Goal: Information Seeking & Learning: Learn about a topic

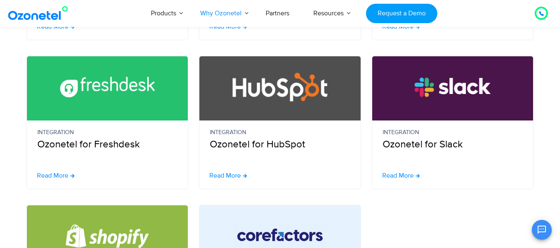
scroll to position [359, 0]
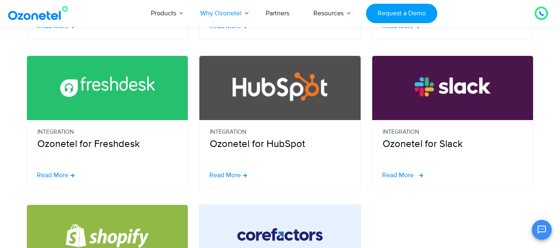
click at [403, 176] on span "Read More" at bounding box center [398, 175] width 32 height 7
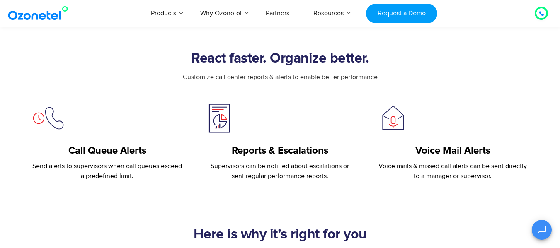
scroll to position [311, 0]
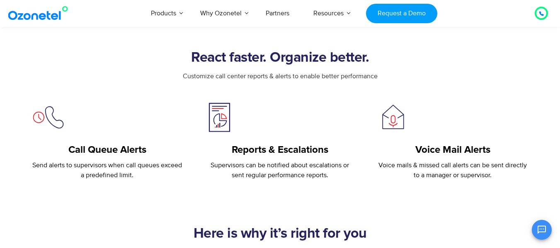
click at [240, 151] on h5 "Reports & Escalations" at bounding box center [280, 150] width 152 height 12
click at [224, 175] on p "Supervisors can be notified about escalations or sent regular performance repor…" at bounding box center [280, 170] width 152 height 20
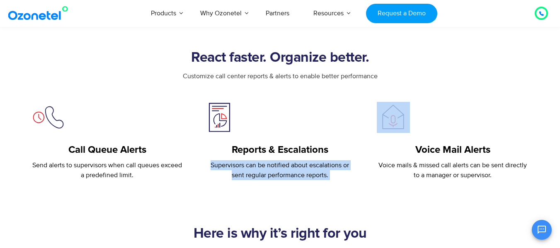
click at [224, 175] on p "Supervisors can be notified about escalations or sent regular performance repor…" at bounding box center [280, 170] width 152 height 20
click at [268, 178] on p "Supervisors can be notified about escalations or sent regular performance repor…" at bounding box center [280, 170] width 152 height 20
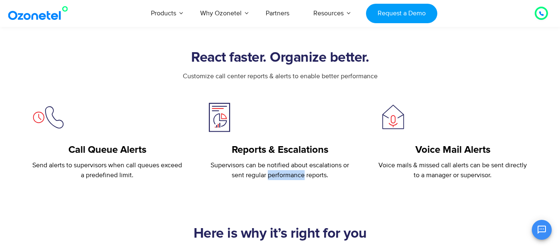
click at [268, 178] on p "Supervisors can be notified about escalations or sent regular performance repor…" at bounding box center [280, 170] width 152 height 20
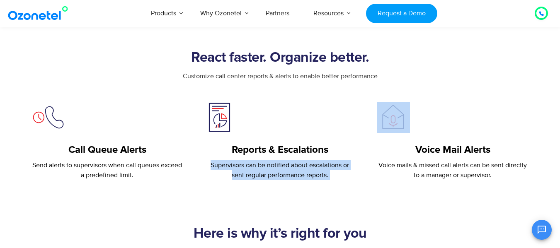
click at [268, 178] on p "Supervisors can be notified about escalations or sent regular performance repor…" at bounding box center [280, 170] width 152 height 20
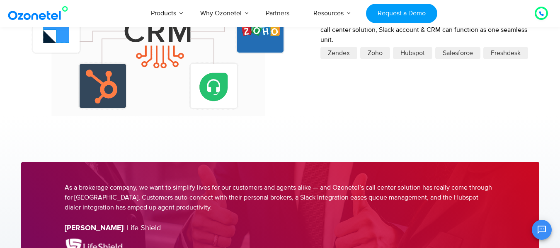
scroll to position [1046, 0]
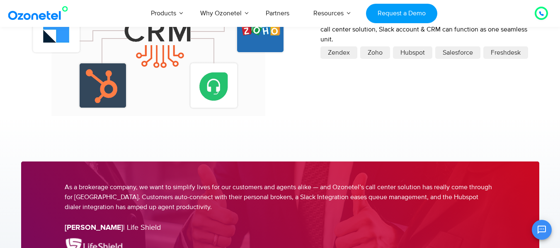
drag, startPoint x: 31, startPoint y: 167, endPoint x: 53, endPoint y: 153, distance: 26.6
click at [31, 167] on div at bounding box center [280, 234] width 518 height 144
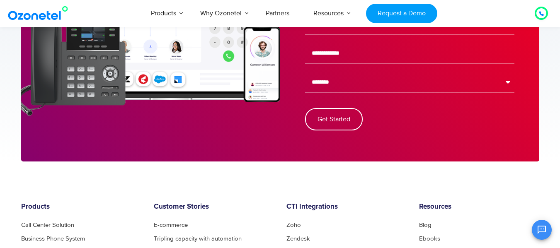
scroll to position [1473, 0]
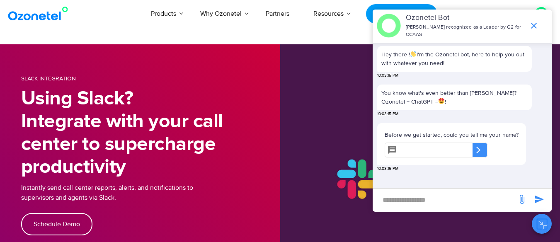
click at [420, 146] on input "text" at bounding box center [436, 150] width 72 height 15
type input "*****"
click at [482, 149] on icon at bounding box center [478, 150] width 8 height 8
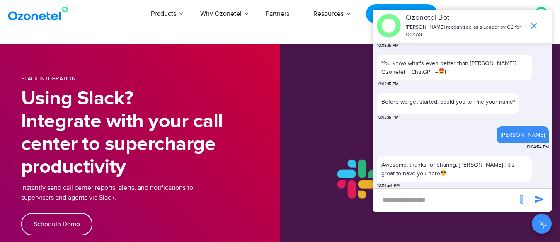
scroll to position [97, 0]
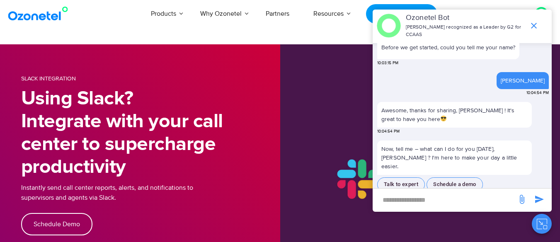
click at [447, 195] on input "new-msg-input" at bounding box center [445, 200] width 136 height 14
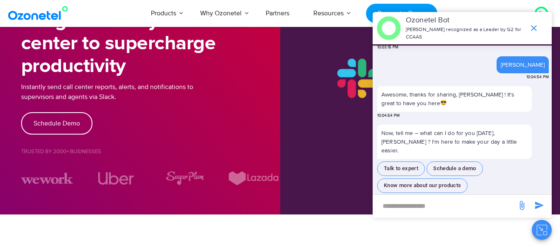
scroll to position [103, 0]
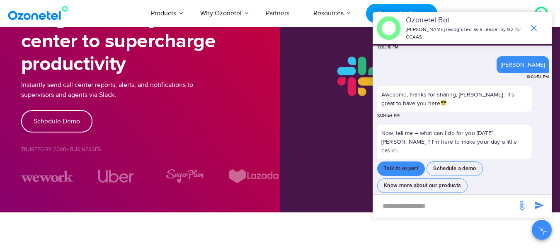
click at [410, 162] on button "Talk to expert" at bounding box center [401, 169] width 48 height 15
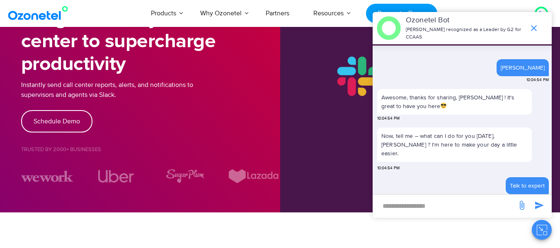
scroll to position [122, 0]
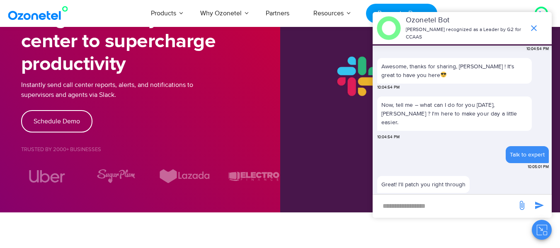
click at [437, 201] on input "new-msg-input" at bounding box center [445, 206] width 136 height 14
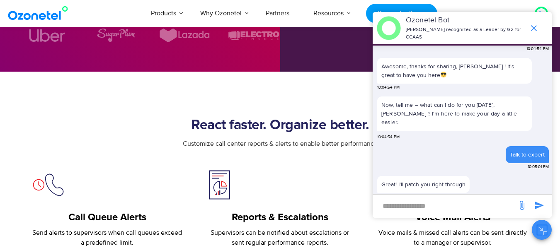
scroll to position [286, 0]
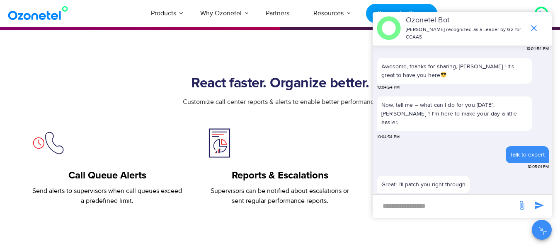
click at [422, 204] on input "new-msg-input" at bounding box center [445, 206] width 136 height 14
type input "**********"
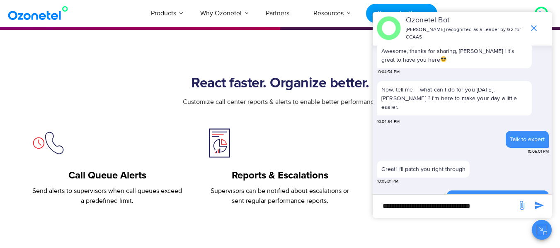
scroll to position [149, 0]
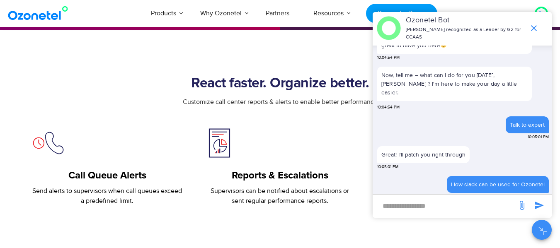
click at [498, 181] on div "How slack can be used for Ozonetel" at bounding box center [498, 184] width 102 height 17
copy div "How slack can be used for Ozonetel"
click at [498, 181] on div "How slack can be used for Ozonetel" at bounding box center [498, 184] width 102 height 17
click at [472, 201] on input "new-msg-input" at bounding box center [445, 206] width 136 height 14
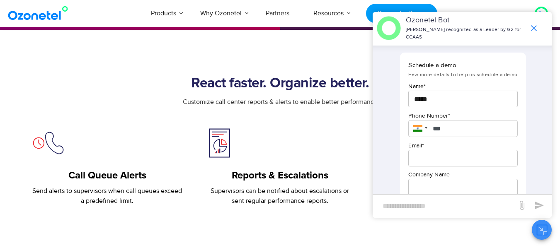
scroll to position [383, 0]
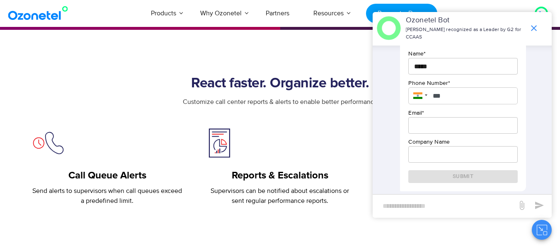
click at [533, 27] on icon "end chat or minimize" at bounding box center [534, 28] width 10 height 10
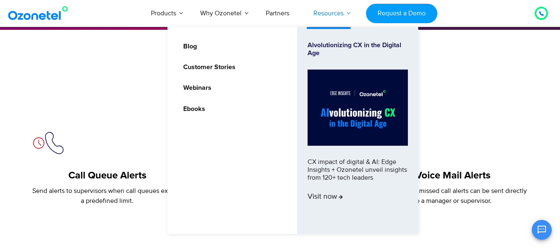
scroll to position [393, 0]
